Goal: Contribute content: Add original content to the website for others to see

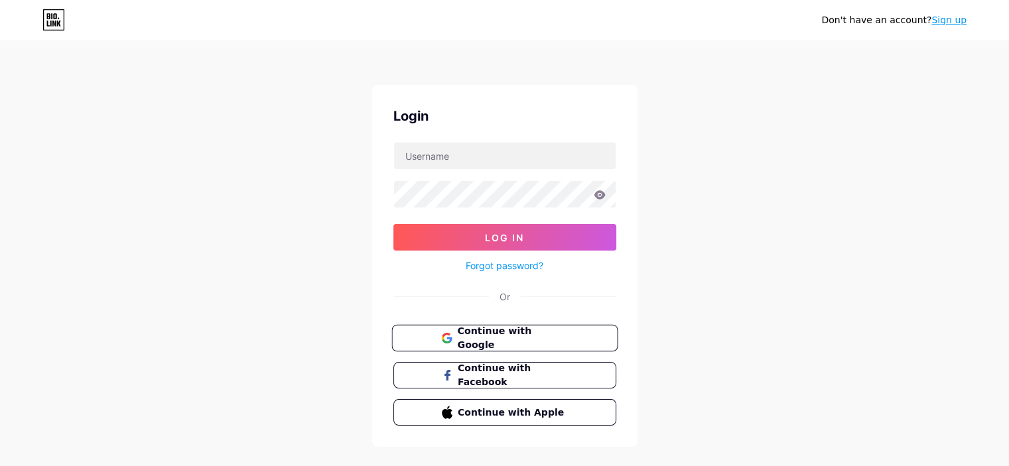
click at [502, 343] on span "Continue with Google" at bounding box center [512, 338] width 111 height 29
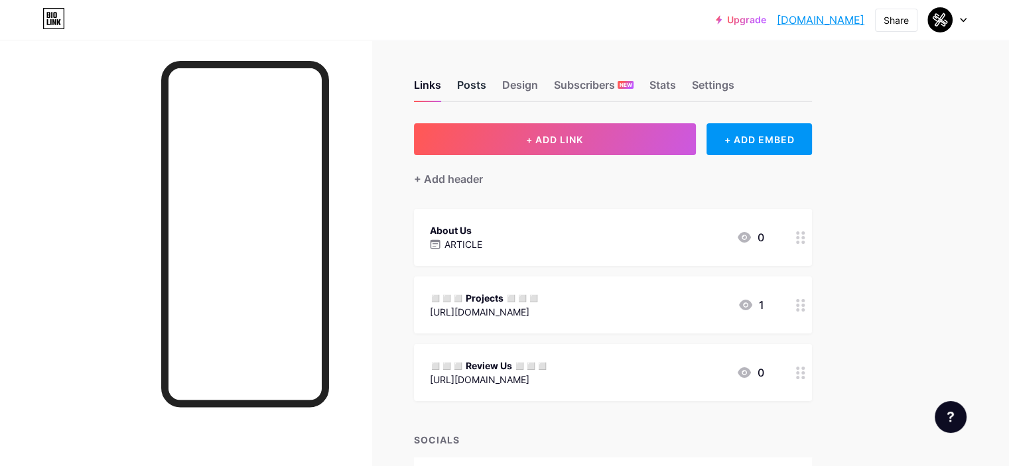
click at [486, 82] on div "Posts" at bounding box center [471, 89] width 29 height 24
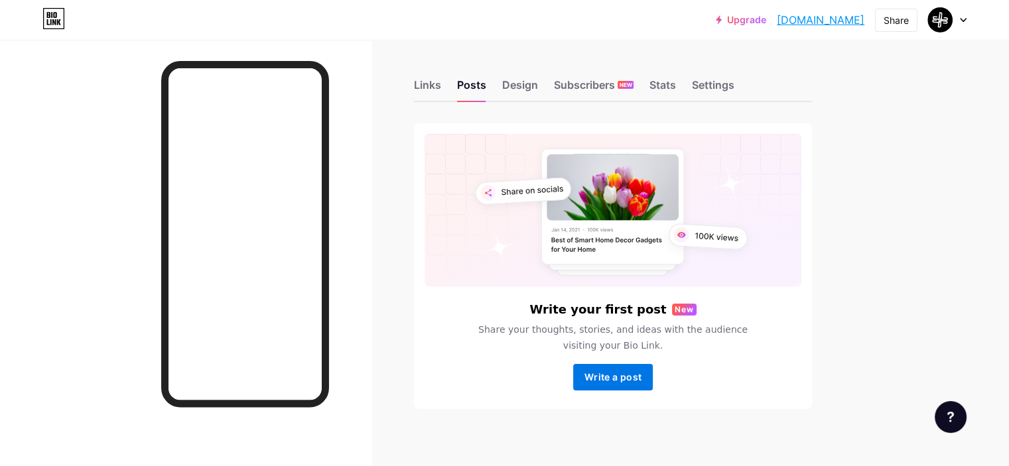
click at [653, 383] on button "Write a post" at bounding box center [613, 377] width 80 height 27
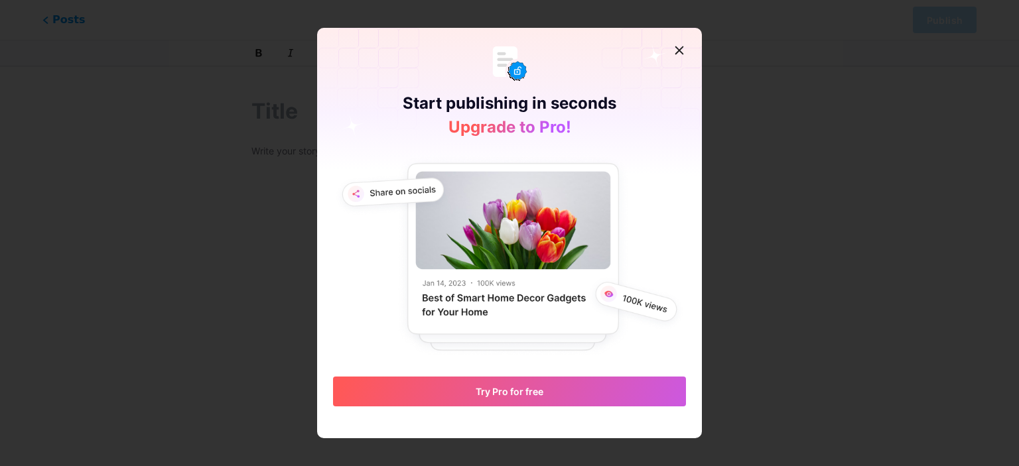
click at [681, 44] on div at bounding box center [679, 50] width 24 height 24
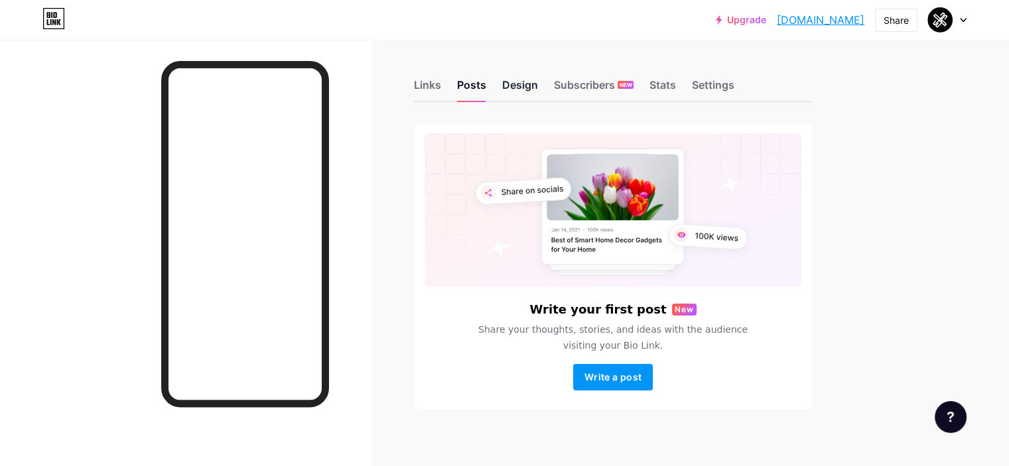
click at [538, 84] on div "Design" at bounding box center [520, 89] width 36 height 24
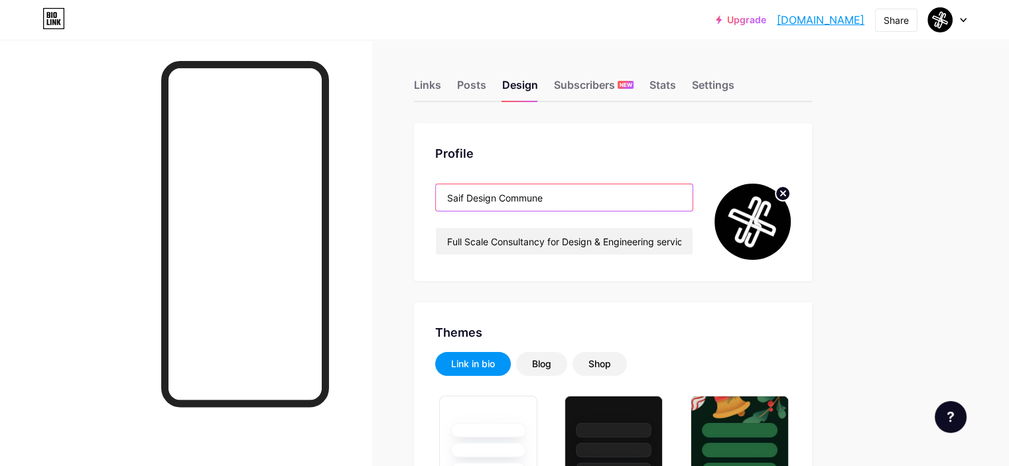
click at [666, 197] on input "Saif Design Commune" at bounding box center [564, 197] width 257 height 27
type input "#000000"
type input "#ffffff"
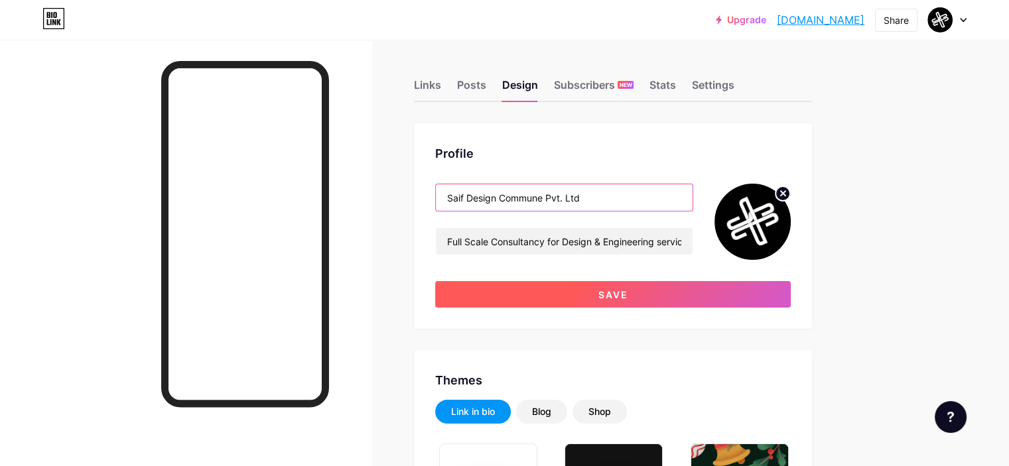
type input "Saif Design Commune Pvt. Ltd"
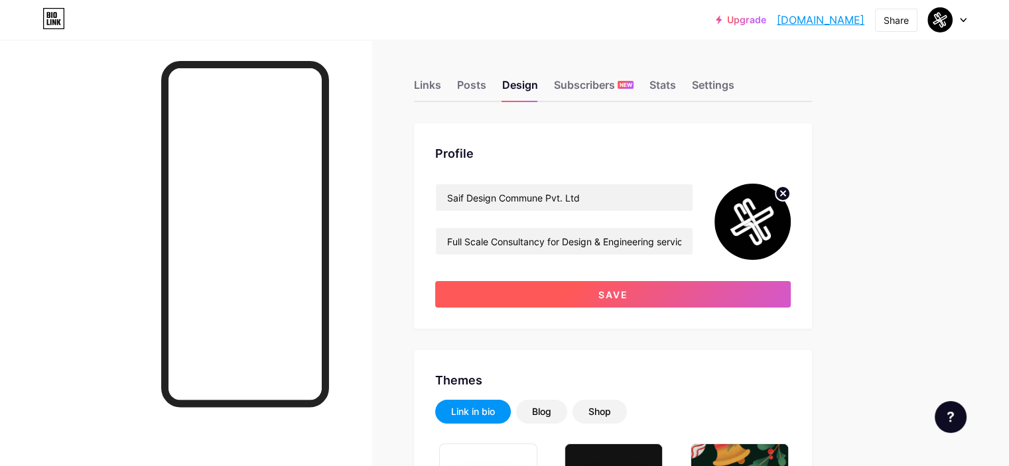
click at [718, 296] on button "Save" at bounding box center [613, 294] width 356 height 27
type input "#000000"
type input "#ffffff"
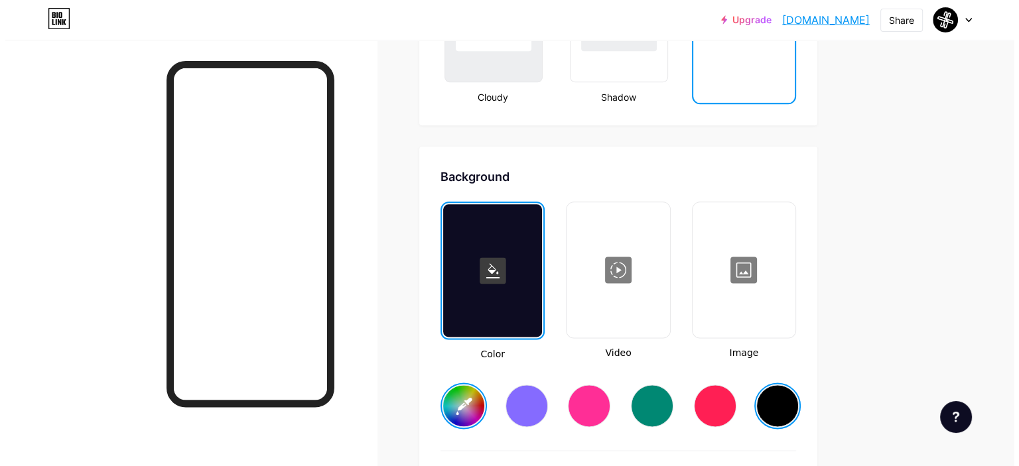
scroll to position [1725, 0]
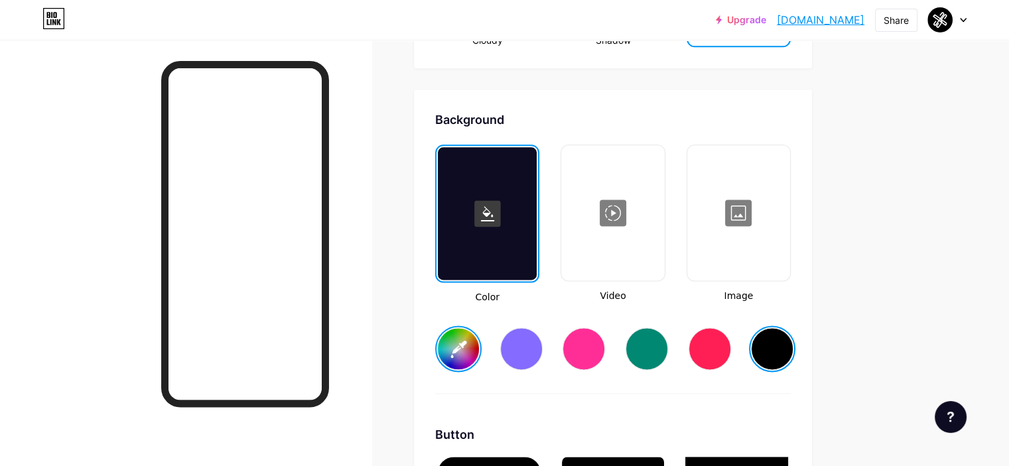
click at [663, 218] on div at bounding box center [613, 213] width 100 height 133
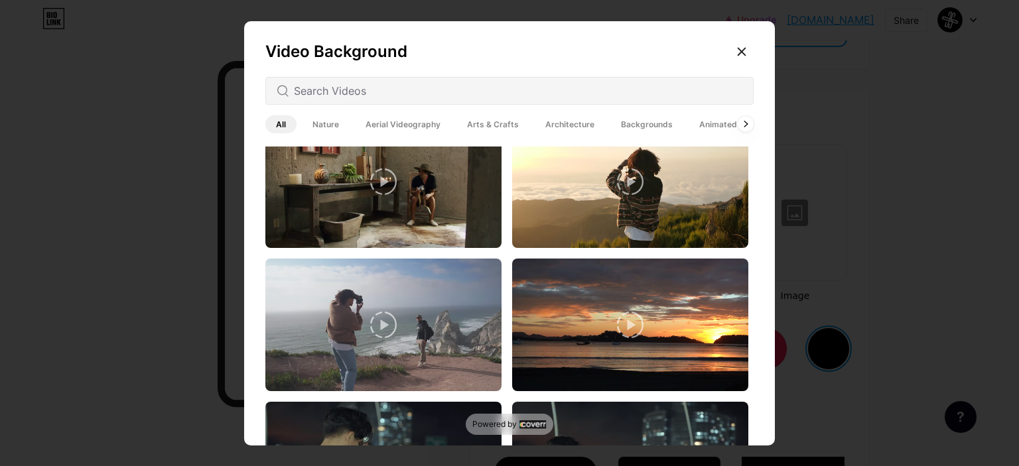
scroll to position [1460, 0]
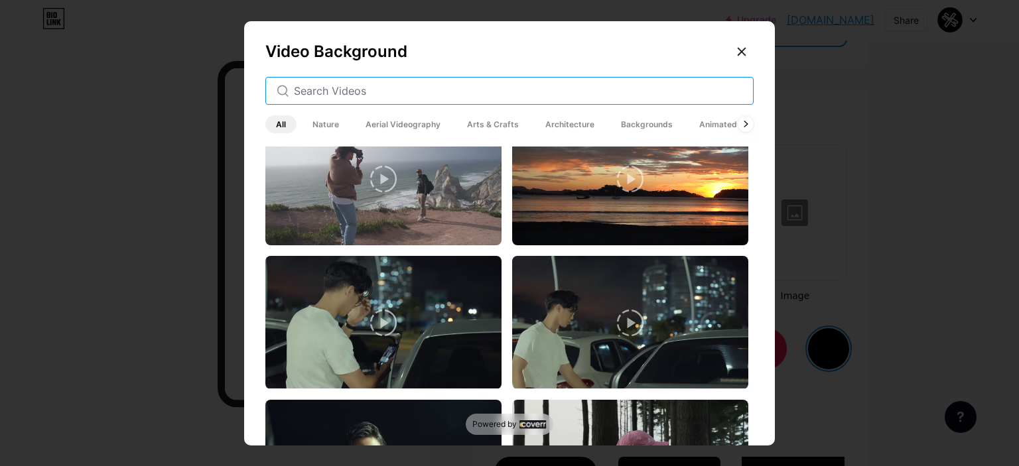
click at [376, 84] on input "text" at bounding box center [518, 91] width 449 height 16
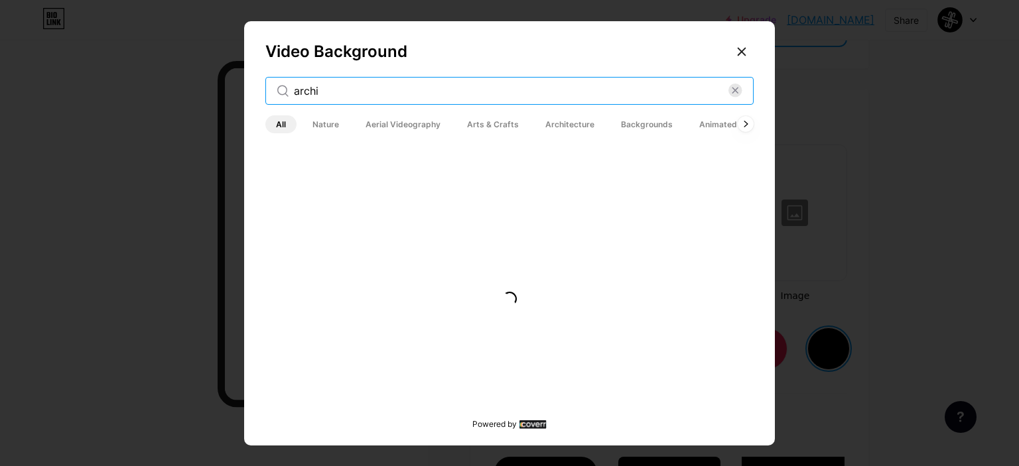
scroll to position [0, 0]
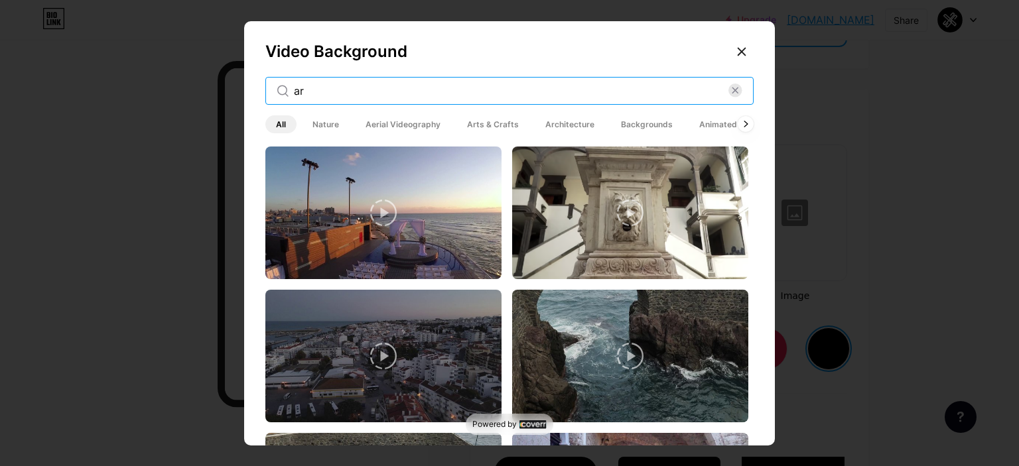
type input "a"
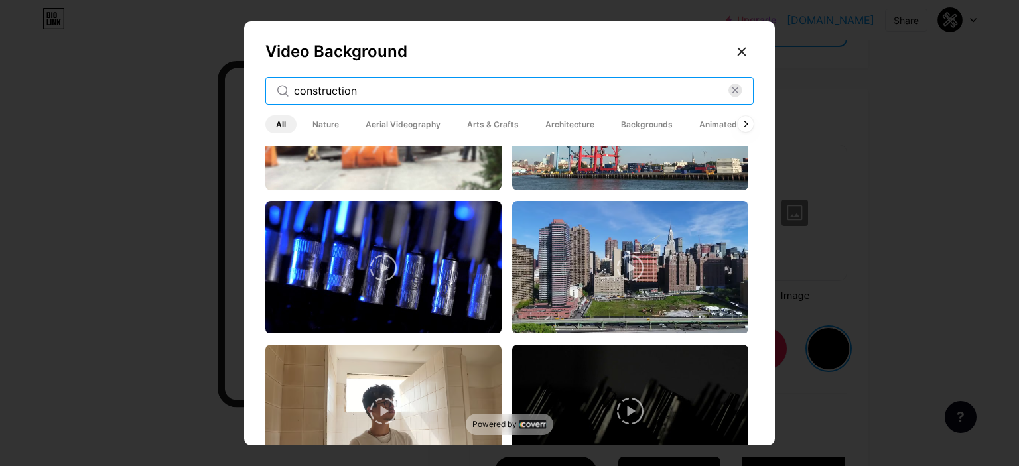
scroll to position [3556, 0]
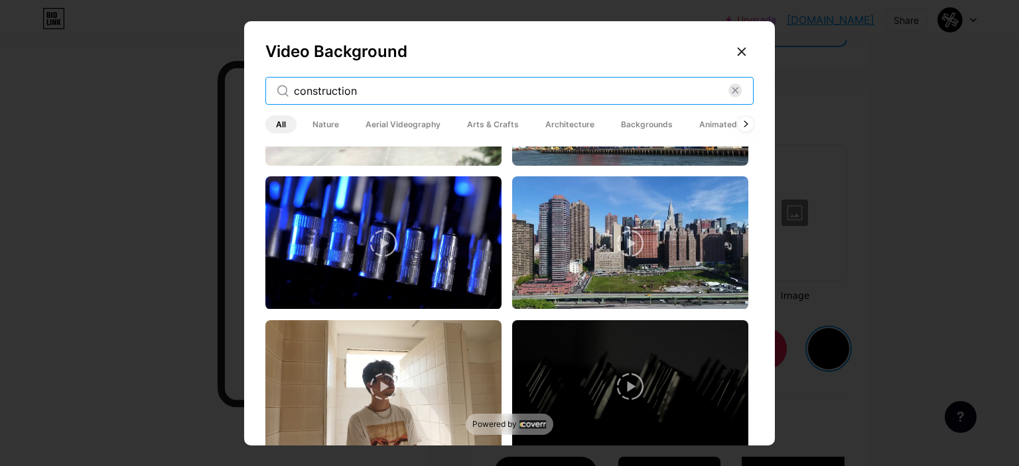
type input "construction"
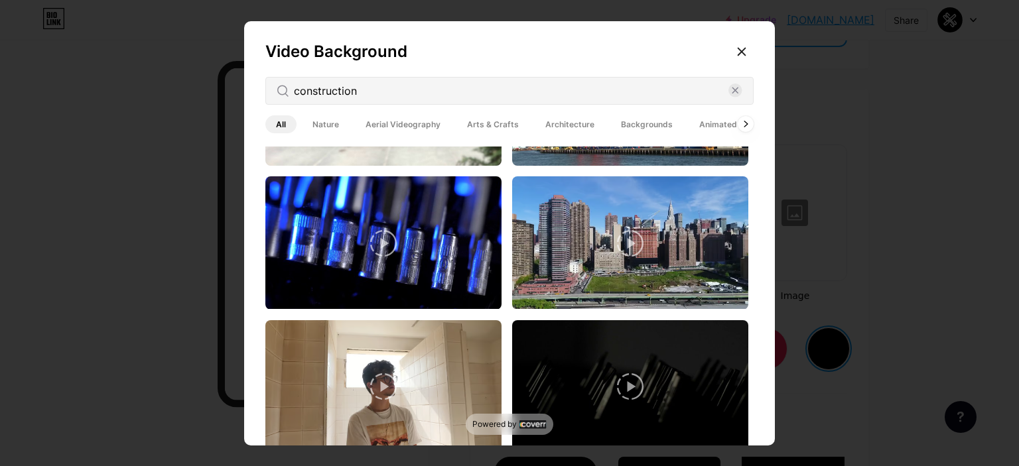
click at [547, 127] on span "Architecture" at bounding box center [570, 124] width 70 height 18
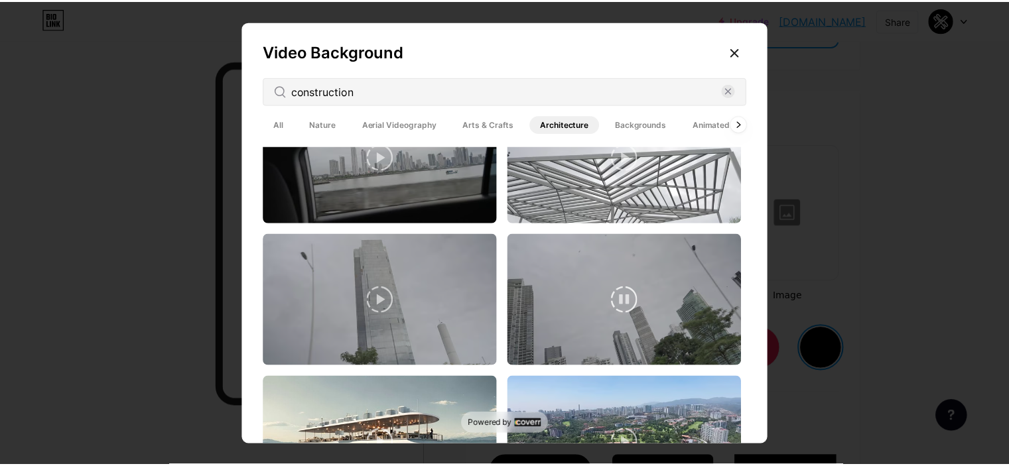
scroll to position [0, 0]
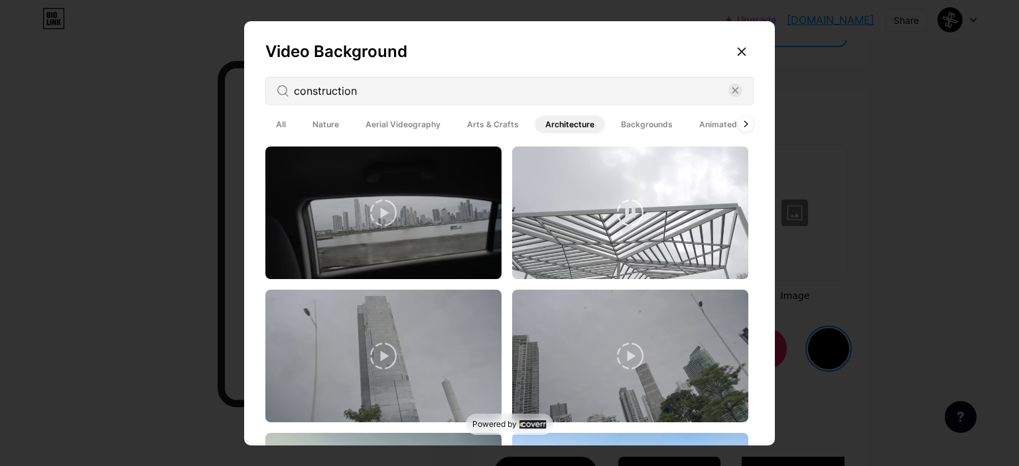
click at [613, 226] on video at bounding box center [630, 213] width 236 height 133
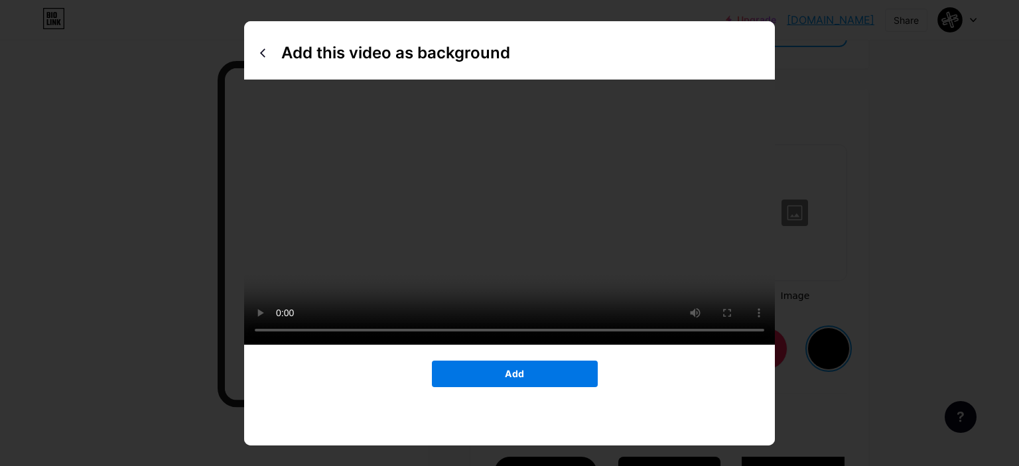
click at [470, 387] on button "Add" at bounding box center [515, 374] width 166 height 27
type input "#000000"
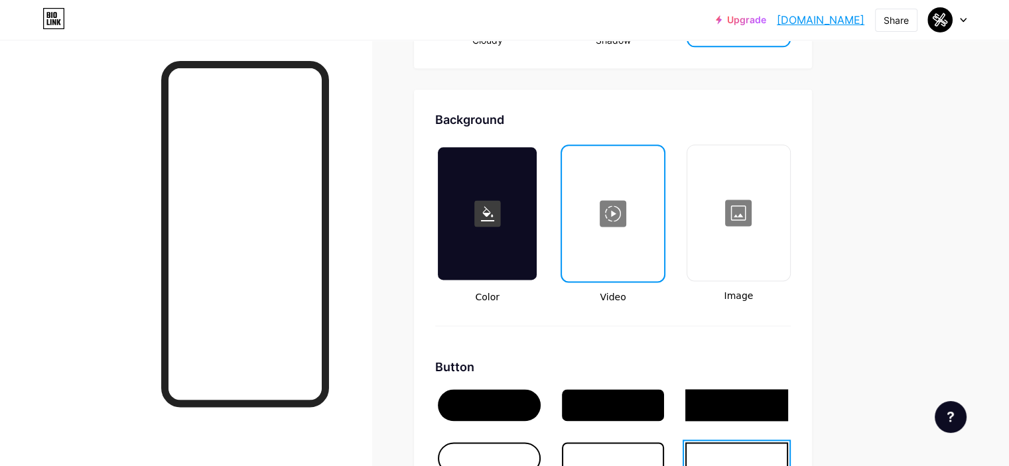
click at [532, 413] on div at bounding box center [489, 405] width 103 height 32
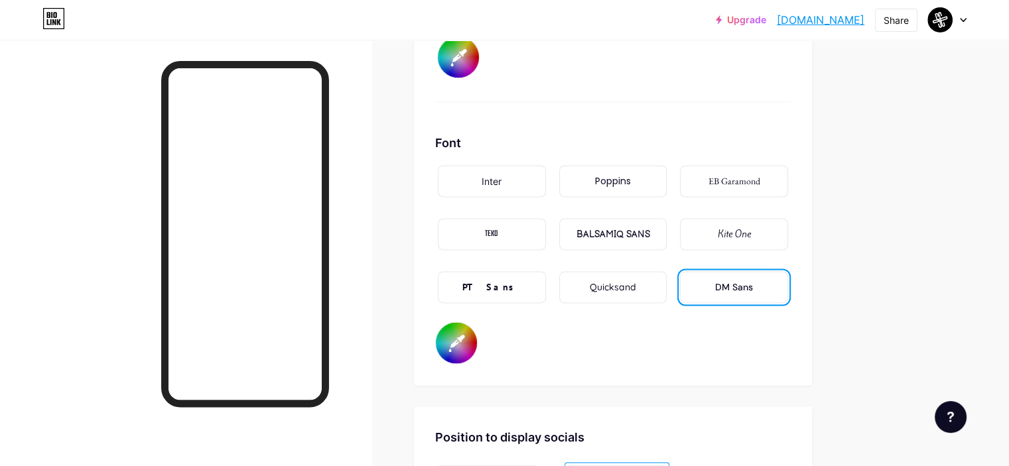
scroll to position [2256, 0]
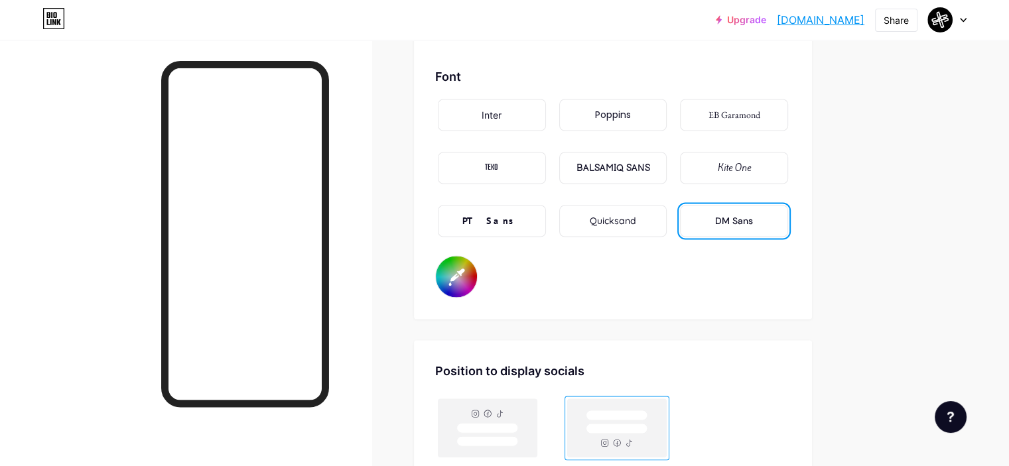
click at [477, 273] on input "#ffffff" at bounding box center [456, 276] width 41 height 41
type input "#000000"
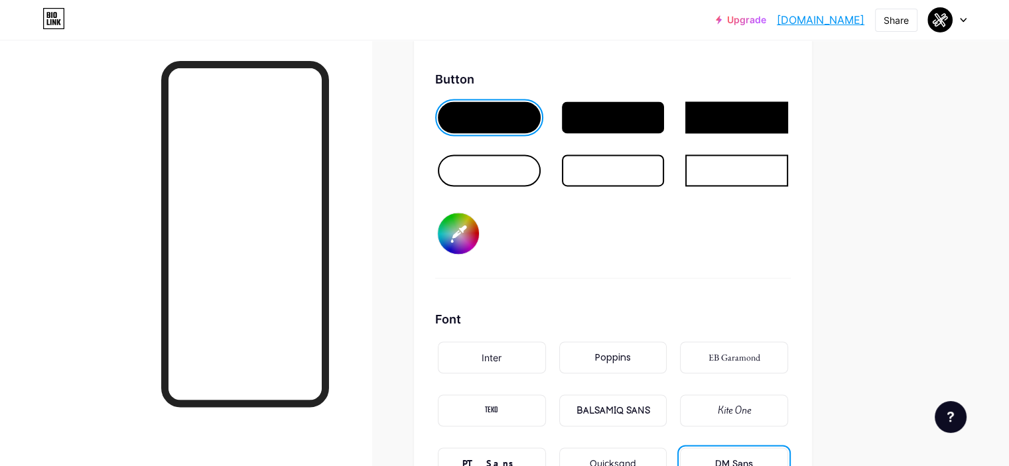
scroll to position [1991, 0]
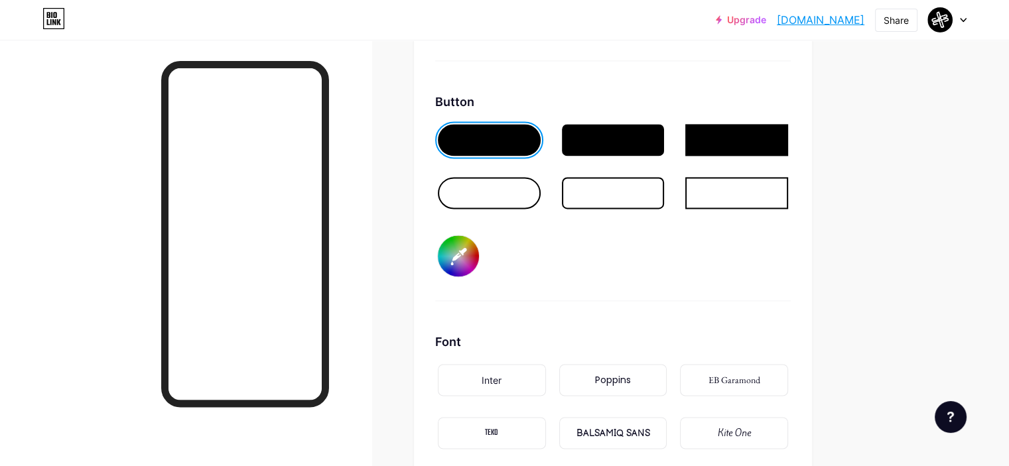
click at [539, 196] on div at bounding box center [489, 193] width 103 height 32
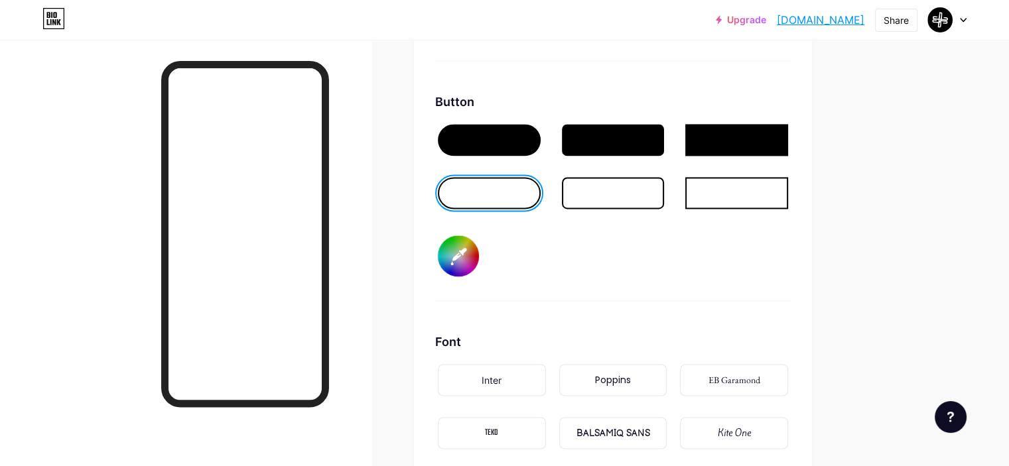
click at [479, 263] on input "#000000" at bounding box center [458, 256] width 41 height 41
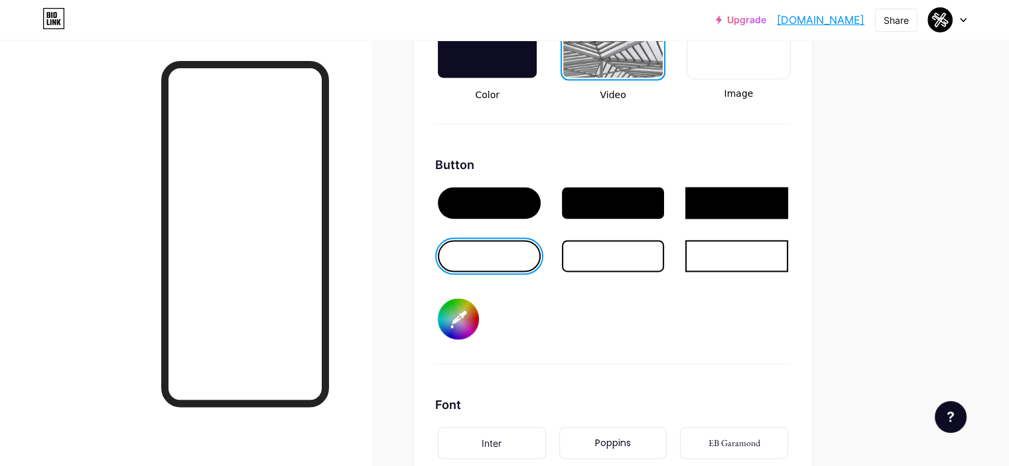
scroll to position [1858, 0]
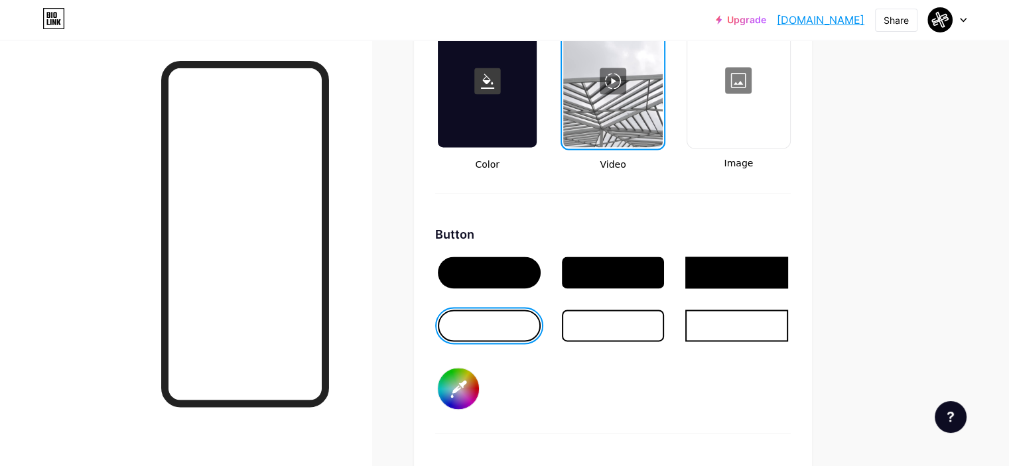
click at [541, 267] on div at bounding box center [489, 273] width 103 height 32
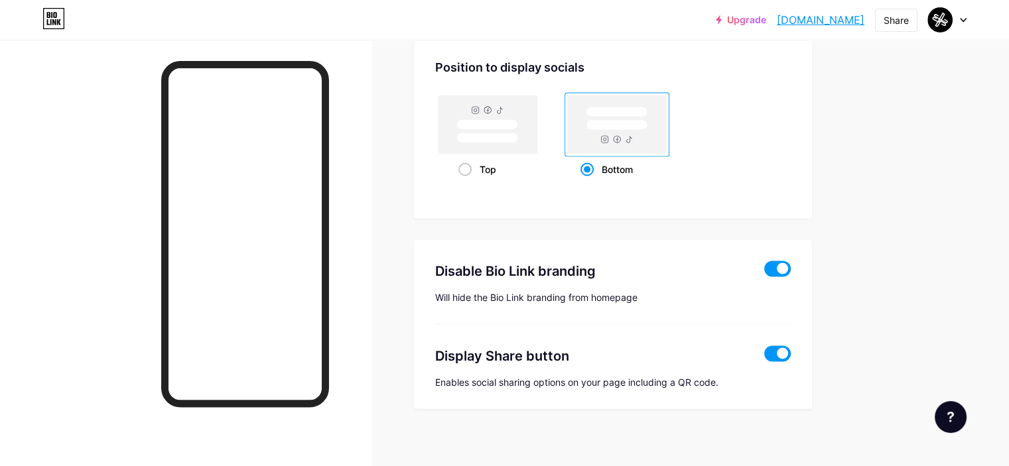
scroll to position [2563, 0]
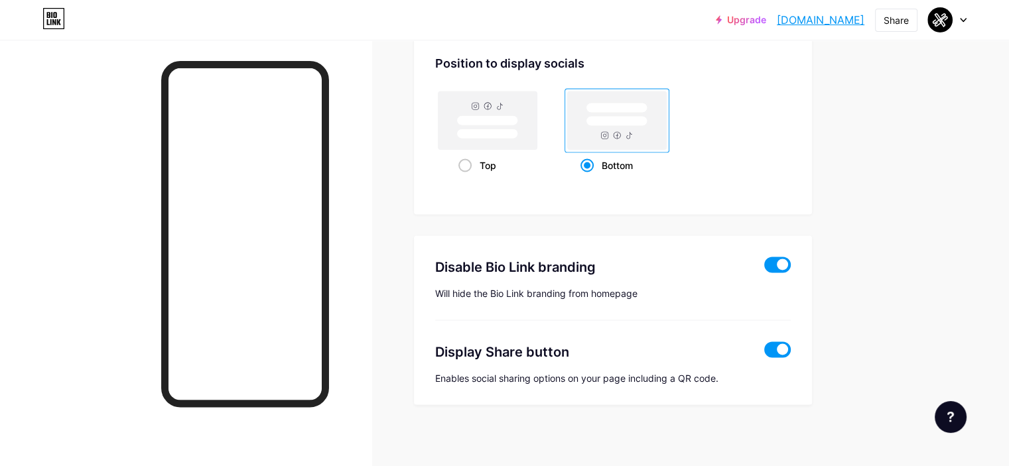
click at [791, 346] on span at bounding box center [777, 350] width 27 height 16
click at [764, 354] on input "checkbox" at bounding box center [764, 354] width 0 height 0
click at [791, 346] on span at bounding box center [777, 350] width 27 height 16
click at [764, 354] on input "checkbox" at bounding box center [764, 354] width 0 height 0
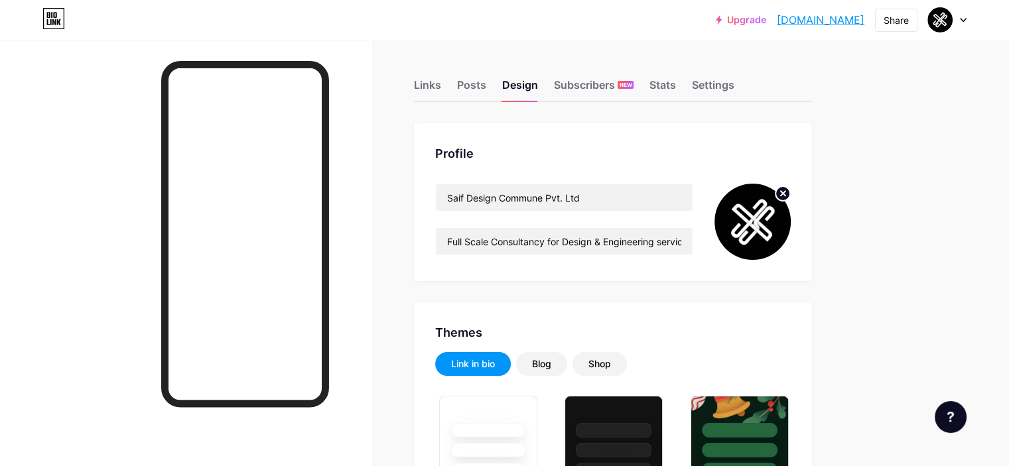
scroll to position [0, 0]
click at [676, 82] on div "Stats" at bounding box center [663, 89] width 27 height 24
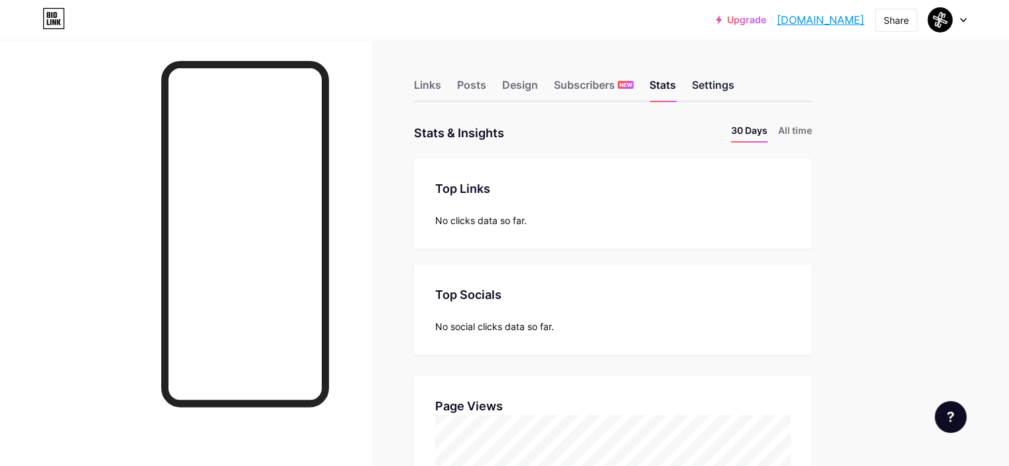
scroll to position [466, 1009]
click at [734, 80] on div "Settings" at bounding box center [713, 89] width 42 height 24
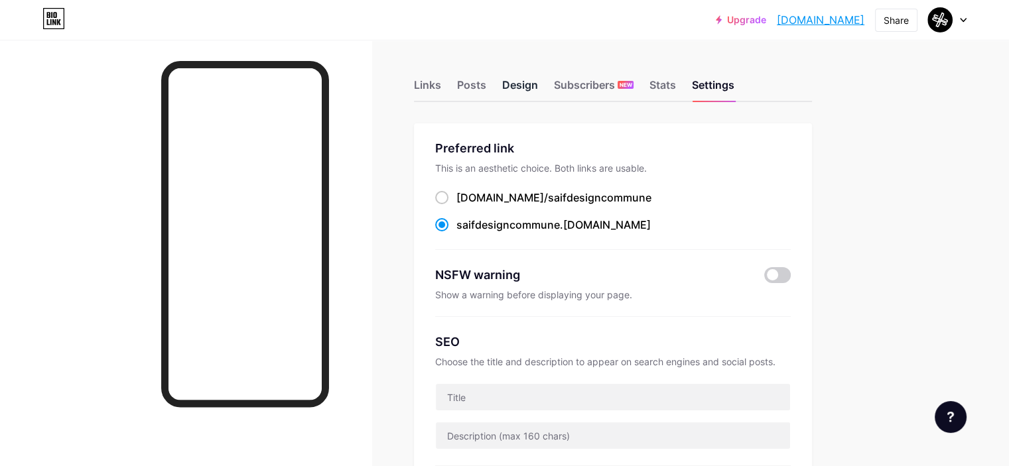
click at [538, 86] on div "Design" at bounding box center [520, 89] width 36 height 24
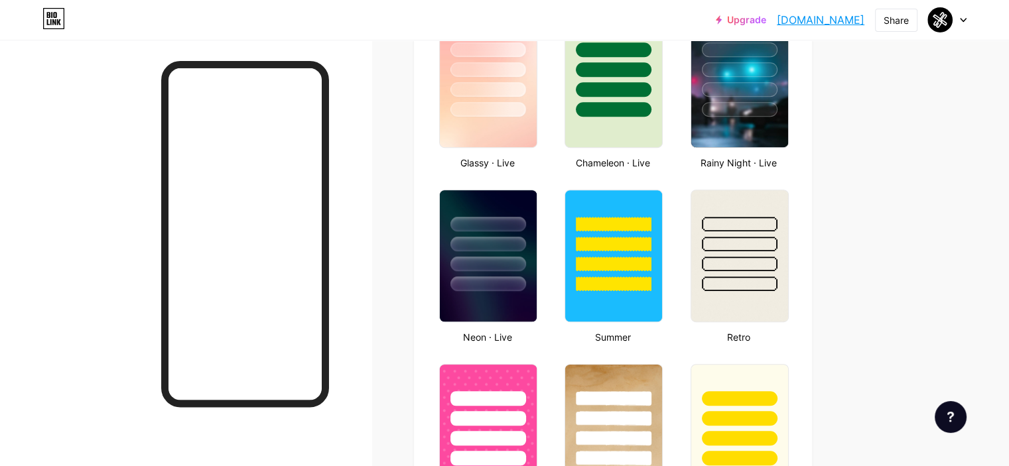
type input "#000000"
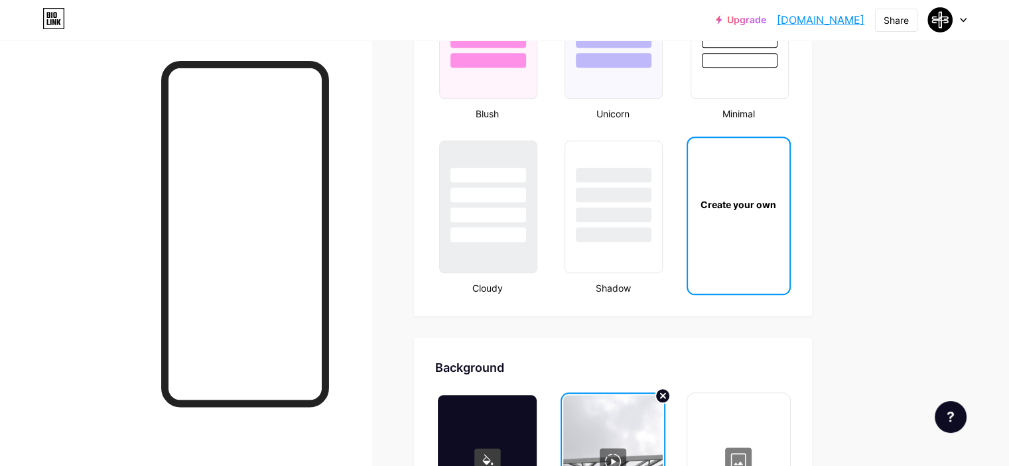
scroll to position [1592, 0]
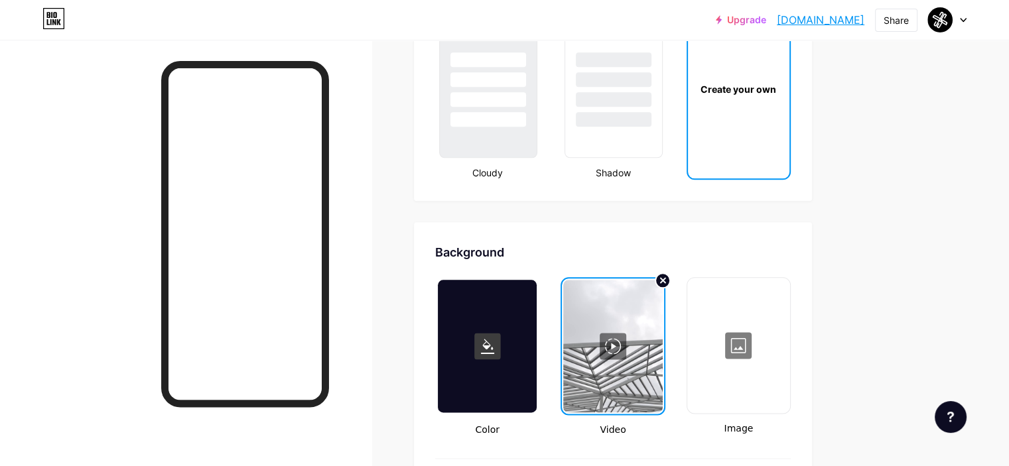
click at [537, 281] on div at bounding box center [487, 346] width 99 height 133
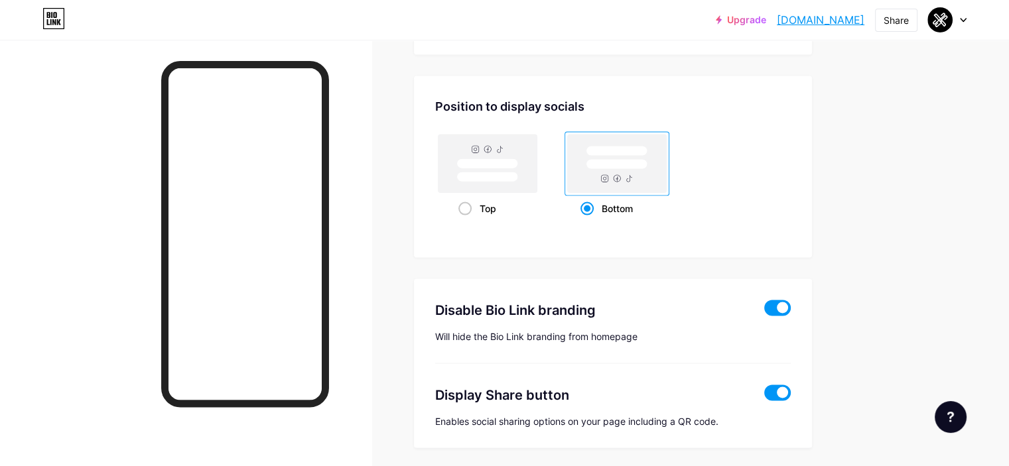
scroll to position [2631, 0]
